Goal: Task Accomplishment & Management: Use online tool/utility

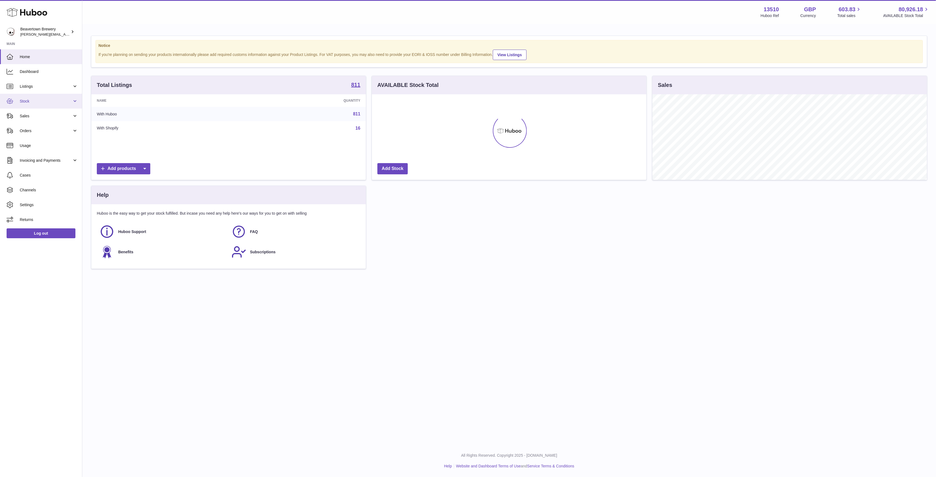
scroll to position [86, 275]
click at [35, 103] on span "Stock" at bounding box center [46, 101] width 52 height 5
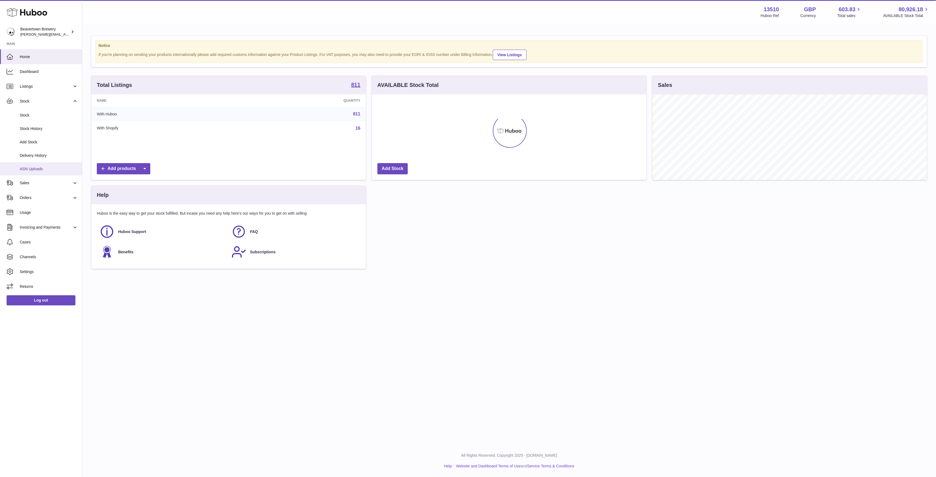
click at [40, 167] on span "ASN Uploads" at bounding box center [49, 169] width 58 height 5
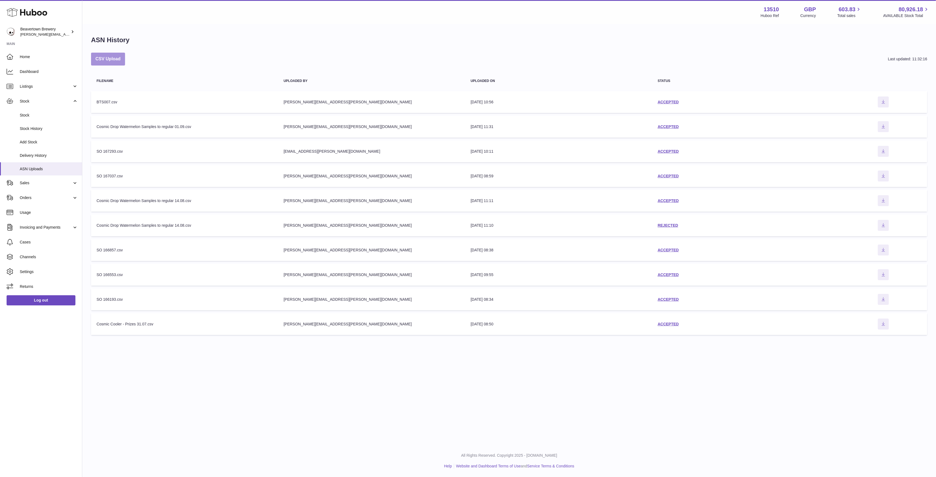
click at [113, 57] on button "CSV Upload" at bounding box center [108, 59] width 34 height 13
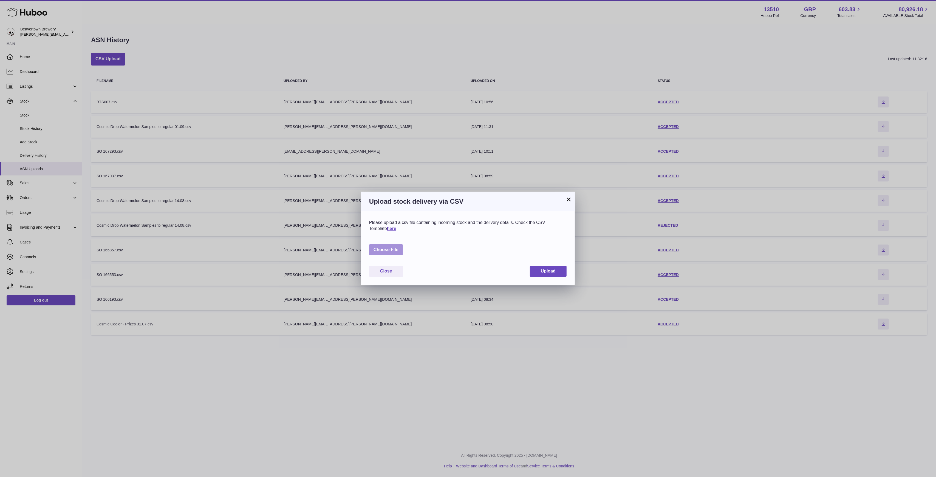
click at [384, 254] on label at bounding box center [386, 249] width 34 height 11
click at [399, 247] on input "file" at bounding box center [399, 247] width 0 height 0
type input "**********"
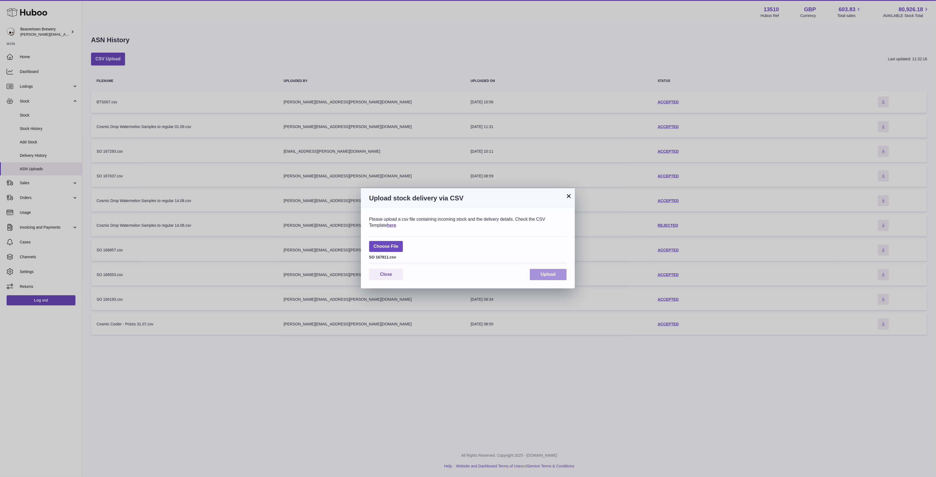
click at [530, 278] on button "Upload" at bounding box center [548, 274] width 37 height 11
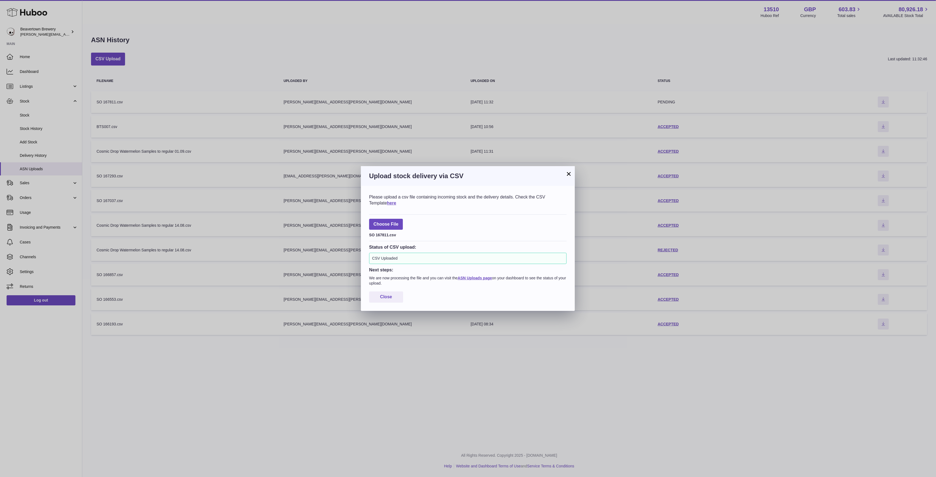
click at [571, 177] on button "×" at bounding box center [569, 174] width 7 height 7
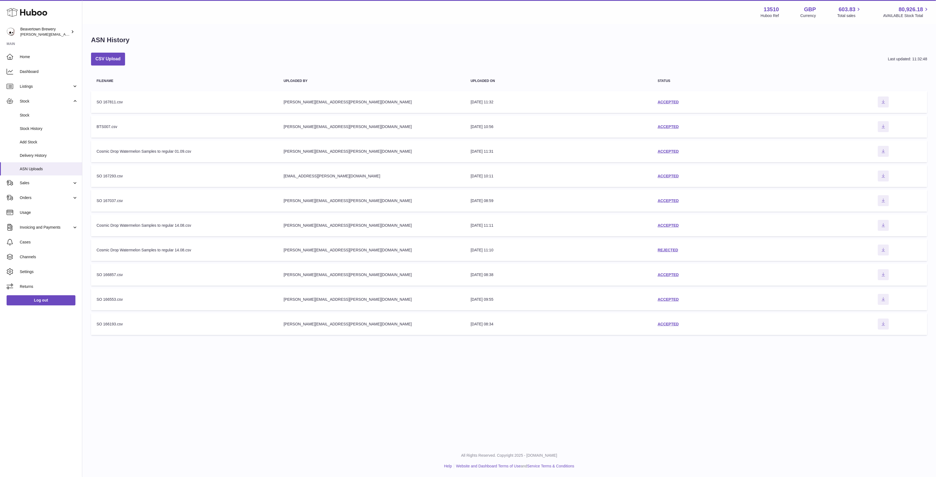
click at [680, 100] on div "ACCEPTED" at bounding box center [746, 102] width 176 height 5
click at [677, 100] on link "ACCEPTED" at bounding box center [668, 102] width 21 height 4
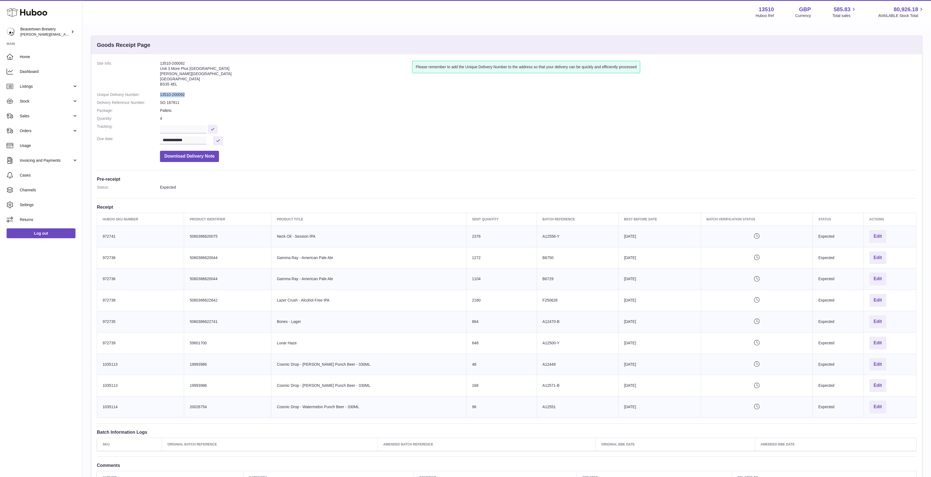
drag, startPoint x: 184, startPoint y: 95, endPoint x: 151, endPoint y: 91, distance: 33.8
click at [151, 91] on dl "**********" at bounding box center [507, 113] width 820 height 104
copy dl "13510-200092"
